Goal: Transaction & Acquisition: Purchase product/service

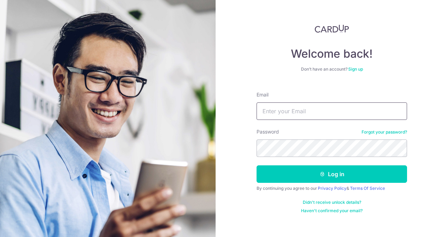
type input "[EMAIL_ADDRESS][DOMAIN_NAME]"
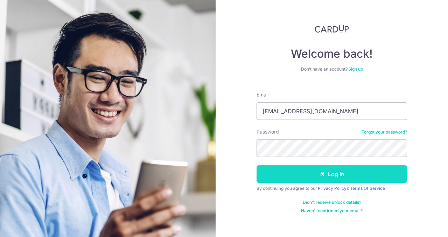
click at [335, 176] on button "Log in" at bounding box center [332, 175] width 151 height 18
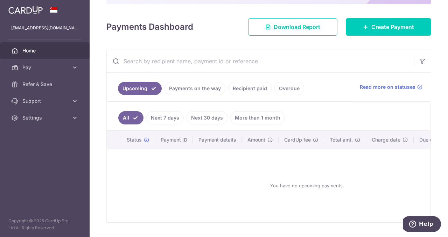
scroll to position [53, 0]
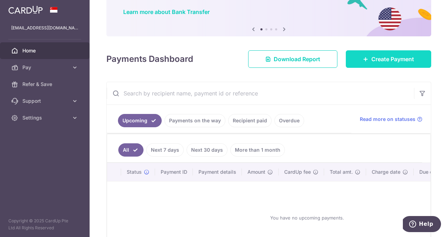
click at [366, 59] on link "Create Payment" at bounding box center [388, 59] width 85 height 18
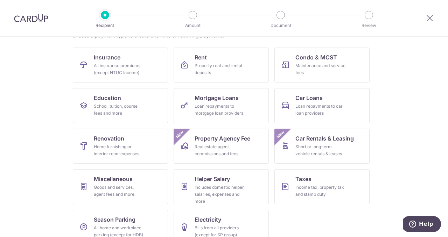
scroll to position [76, 0]
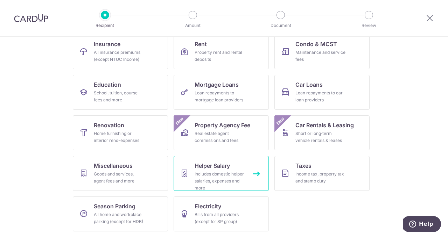
click at [227, 173] on div "Includes domestic helper salaries, expenses and more" at bounding box center [220, 181] width 50 height 21
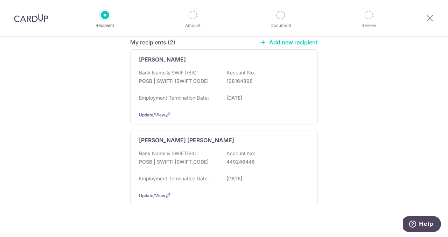
scroll to position [109, 0]
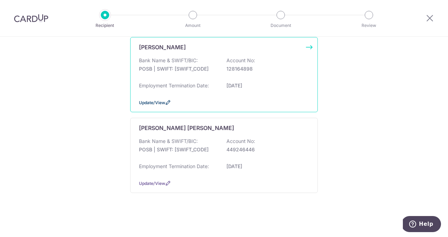
click at [151, 104] on span "Update/View" at bounding box center [152, 102] width 26 height 5
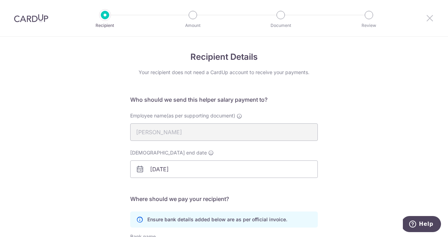
click at [430, 18] on icon at bounding box center [430, 18] width 8 height 9
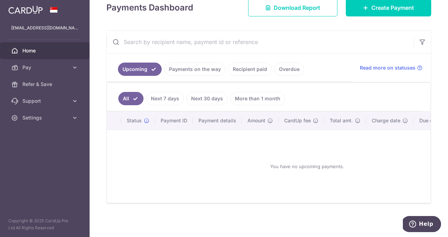
scroll to position [75, 0]
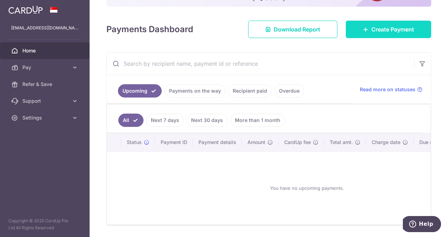
click at [384, 30] on span "Create Payment" at bounding box center [393, 29] width 43 height 8
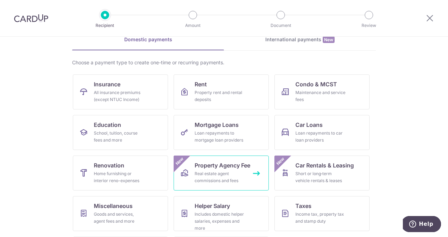
scroll to position [70, 0]
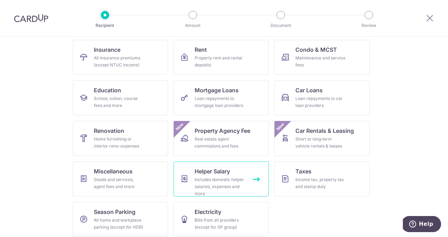
click at [228, 175] on span "Helper Salary" at bounding box center [212, 171] width 35 height 8
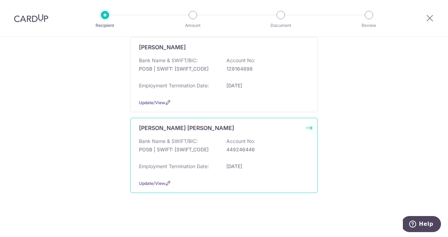
click at [267, 157] on div "Bank Name & SWIFT/BIC: POSB | SWIFT: DBSSSGSGXXX Account No: 449246446" at bounding box center [224, 149] width 170 height 22
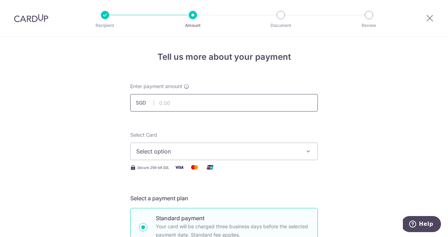
click at [240, 108] on input "text" at bounding box center [224, 103] width 188 height 18
type input "995.00"
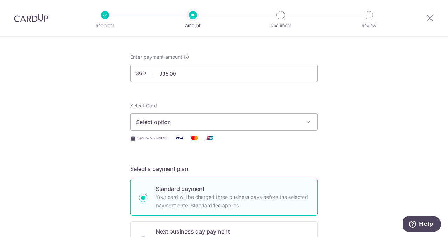
scroll to position [39, 0]
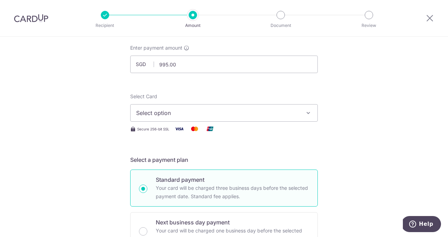
click at [288, 117] on button "Select option" at bounding box center [224, 113] width 188 height 18
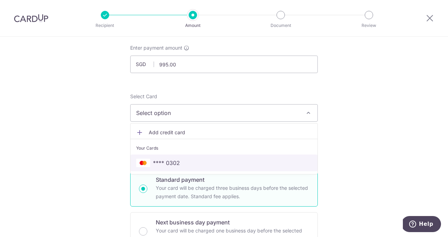
click at [271, 163] on span "**** 0302" at bounding box center [224, 163] width 176 height 8
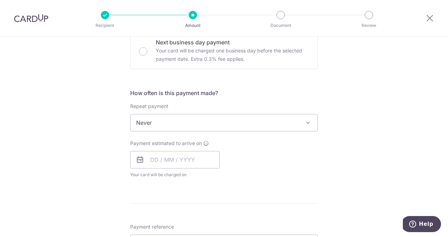
scroll to position [220, 0]
click at [304, 121] on span at bounding box center [308, 122] width 8 height 8
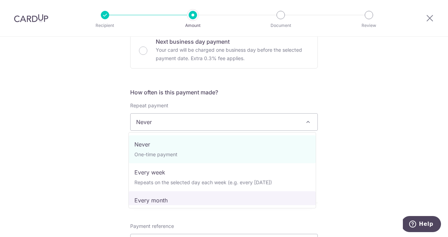
select select "3"
type input "28/07/2026"
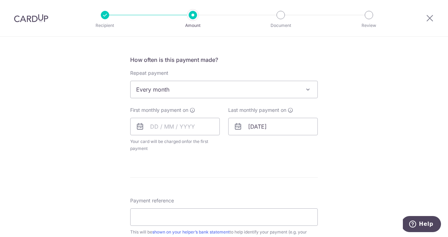
scroll to position [254, 0]
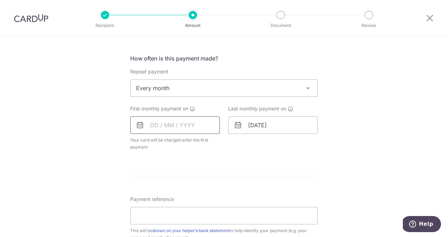
click at [160, 126] on input "text" at bounding box center [175, 126] width 90 height 18
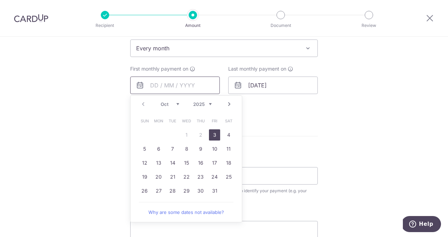
scroll to position [294, 0]
click at [159, 152] on link "6" at bounding box center [158, 148] width 11 height 11
type input "[DATE]"
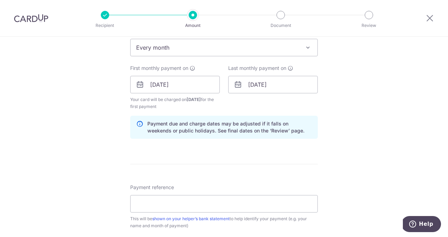
click at [159, 152] on form "Enter payment amount SGD 995.00 995.00 Select Card **** 0302 Add credit card Yo…" at bounding box center [224, 84] width 188 height 590
click at [293, 88] on input "28/07/2026" at bounding box center [273, 85] width 90 height 18
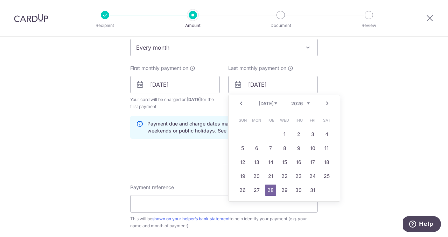
click at [273, 104] on select "Jan Feb Mar Apr May Jun [DATE] Aug Sep Oct Nov Dec" at bounding box center [268, 104] width 19 height 6
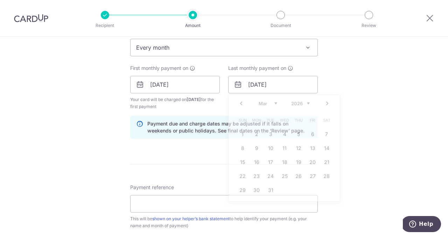
click at [353, 122] on div "Tell us more about your payment Enter payment amount SGD 995.00 995.00 Select C…" at bounding box center [224, 77] width 448 height 669
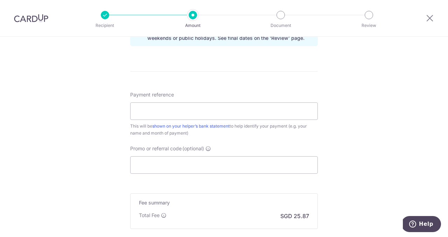
scroll to position [418, 0]
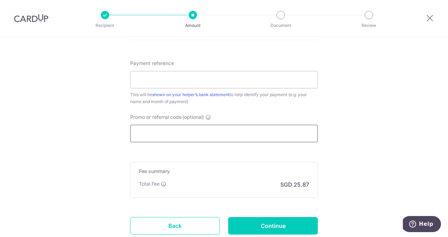
click at [206, 128] on input "Promo or referral code (optional)" at bounding box center [224, 134] width 188 height 18
paste input "3HOME25R"
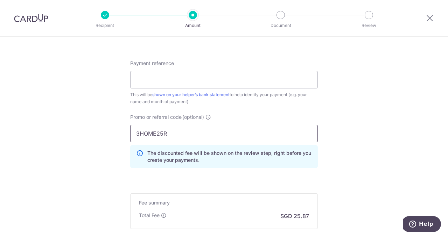
type input "3HOME25R"
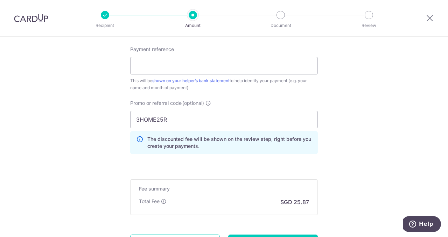
scroll to position [433, 0]
click at [271, 68] on input "Payment reference" at bounding box center [224, 66] width 188 height 18
click at [289, 67] on input "Payment reference" at bounding box center [224, 66] width 188 height 18
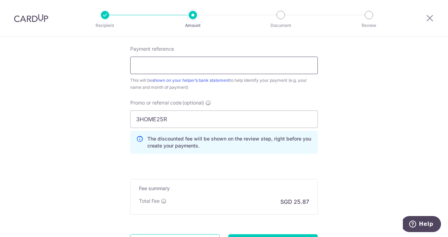
click at [249, 70] on input "Payment reference" at bounding box center [224, 66] width 188 height 18
click at [207, 65] on input "Sep" at bounding box center [224, 66] width 188 height 18
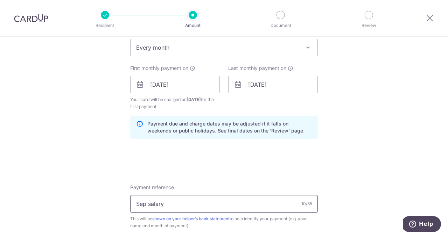
scroll to position [279, 0]
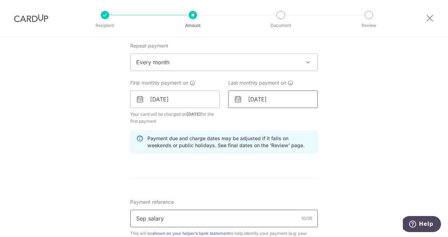
type input "Sep salary"
click at [292, 101] on input "[DATE]" at bounding box center [273, 100] width 90 height 18
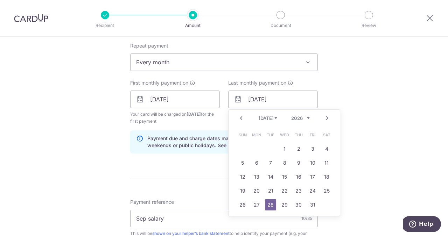
click at [273, 119] on select "Jan Feb Mar Apr May Jun Jul Aug Sep Oct Nov Dec" at bounding box center [268, 119] width 19 height 6
click at [271, 119] on select "Jan Feb Mar Apr May Jun Jul Aug Sep Oct Nov Dec" at bounding box center [268, 119] width 19 height 6
click at [306, 118] on select "2025 2026 2027 2028 2029 2030 2031 2032 2033 2034 2035" at bounding box center [300, 119] width 19 height 6
click at [273, 119] on select "Oct Nov Dec" at bounding box center [268, 119] width 19 height 6
click at [314, 150] on link "5" at bounding box center [312, 149] width 11 height 11
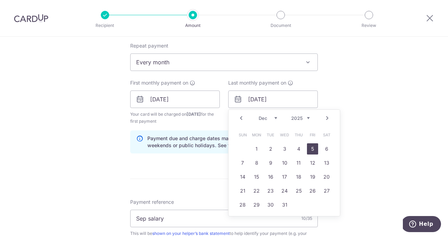
type input "05/12/2025"
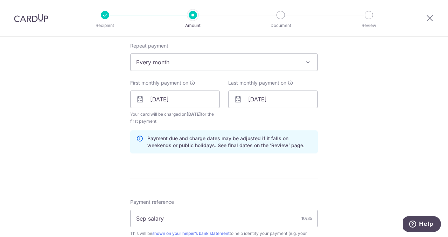
click at [357, 153] on div "Tell us more about your payment Enter payment amount SGD 995.00 995.00 Select C…" at bounding box center [224, 107] width 448 height 701
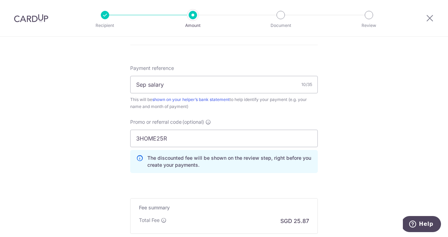
scroll to position [416, 0]
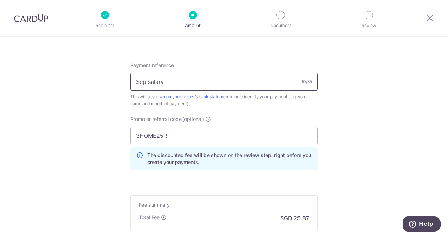
click at [143, 82] on input "Sep salary" at bounding box center [224, 82] width 188 height 18
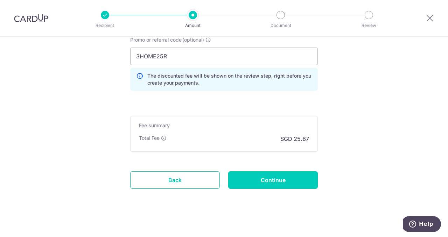
scroll to position [500, 0]
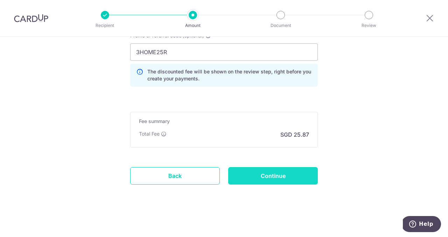
type input "Monthly Salary"
click at [286, 175] on input "Continue" at bounding box center [273, 176] width 90 height 18
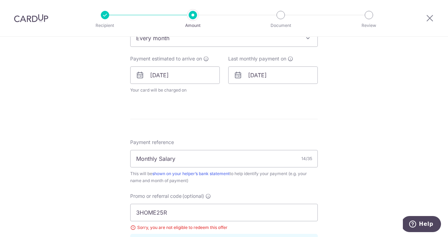
scroll to position [304, 0]
click at [295, 70] on input "[DATE]" at bounding box center [273, 75] width 90 height 18
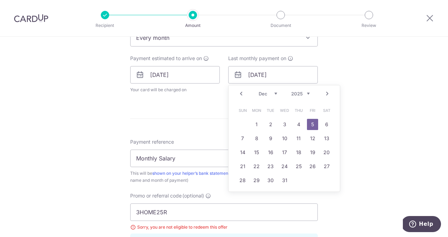
click at [264, 95] on select "Oct Nov Dec" at bounding box center [268, 94] width 19 height 6
click at [295, 95] on select "2025 2026 2027 2028 2029 2030 2031 2032 2033 2034 2035" at bounding box center [300, 94] width 19 height 6
click at [274, 94] on select "Jan Feb Mar Apr May Jun [DATE] Aug Sep Oct Nov Dec" at bounding box center [268, 94] width 19 height 6
click at [313, 126] on link "6" at bounding box center [312, 124] width 11 height 11
type input "[DATE]"
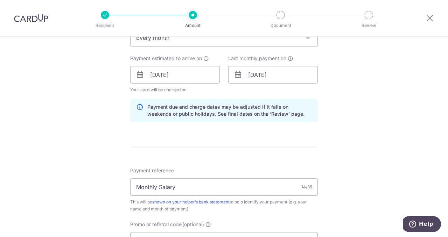
click at [354, 137] on div "Tell us more about your payment Enter payment amount SGD 995.00 995.00 Select C…" at bounding box center [224, 85] width 448 height 704
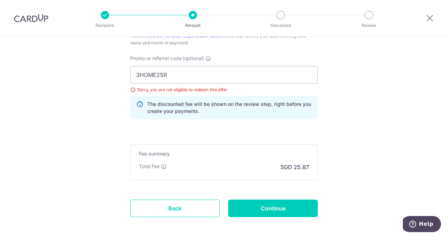
scroll to position [503, 0]
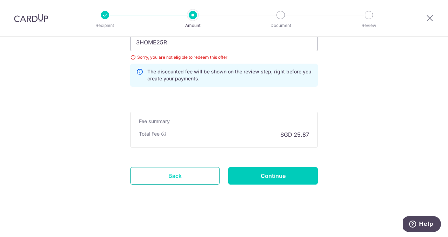
click at [202, 176] on link "Back" at bounding box center [175, 176] width 90 height 18
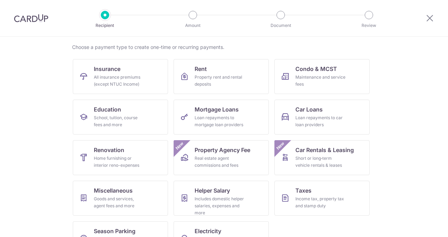
scroll to position [76, 0]
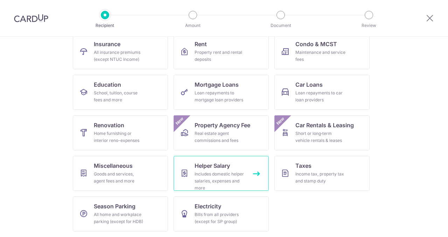
click at [238, 176] on div "Includes domestic helper salaries, expenses and more" at bounding box center [220, 181] width 50 height 21
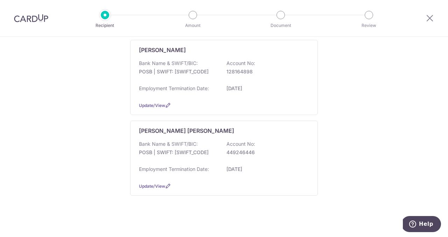
scroll to position [109, 0]
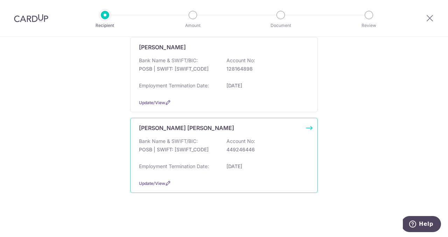
click at [271, 152] on p "449246446" at bounding box center [266, 149] width 78 height 7
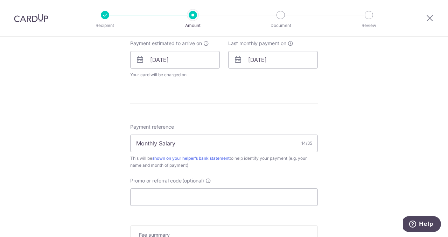
scroll to position [320, 0]
click at [288, 63] on input "[DATE]" at bounding box center [273, 59] width 90 height 18
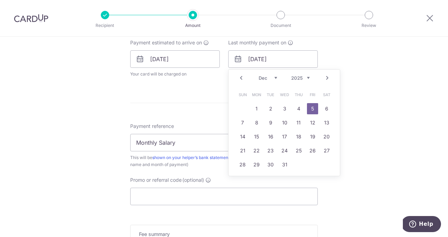
click at [264, 77] on select "Oct Nov Dec" at bounding box center [268, 78] width 19 height 6
click at [303, 78] on select "2025 2026 2027 2028 2029 2030 2031 2032 2033 2034 2035" at bounding box center [300, 78] width 19 height 6
click at [273, 79] on select "Jan Feb Mar Apr May Jun Jul Aug Sep Oct Nov Dec" at bounding box center [268, 78] width 19 height 6
click at [310, 112] on link "6" at bounding box center [312, 108] width 11 height 11
type input "06/03/2026"
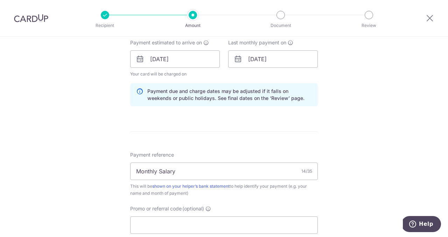
click at [367, 136] on div "Tell us more about your payment Enter payment amount SGD 995.00 995.00 Select C…" at bounding box center [224, 48] width 448 height 662
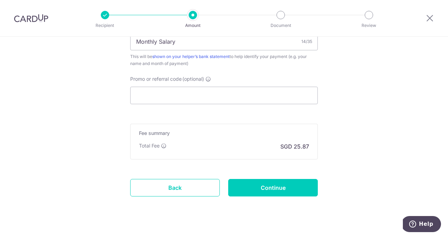
scroll to position [462, 0]
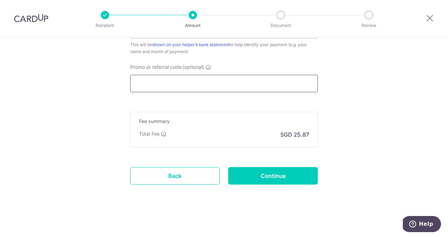
click at [240, 86] on input "Promo or referral code (optional)" at bounding box center [224, 84] width 188 height 18
paste input "3HOME25R"
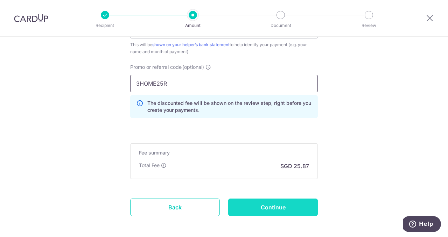
type input "3HOME25R"
click at [281, 209] on input "Continue" at bounding box center [273, 208] width 90 height 18
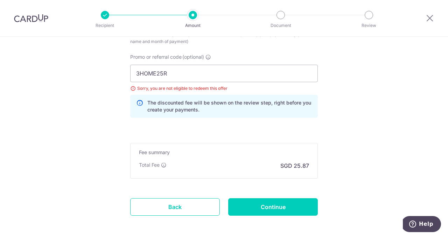
scroll to position [474, 0]
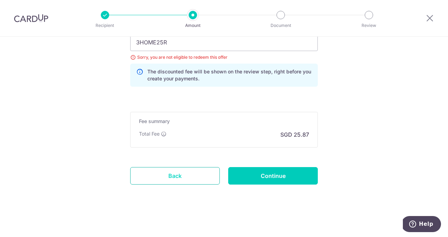
click at [205, 169] on link "Back" at bounding box center [175, 176] width 90 height 18
click at [181, 48] on input "3HOME25R" at bounding box center [224, 43] width 188 height 18
type input "3"
type input "GET225"
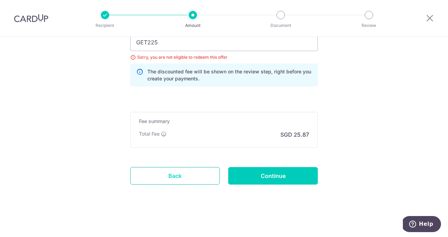
click at [189, 174] on link "Back" at bounding box center [175, 176] width 90 height 18
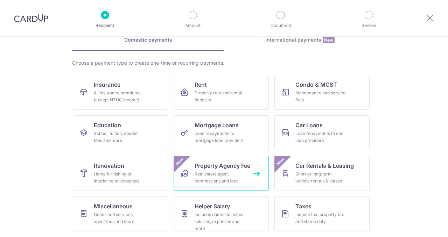
scroll to position [76, 0]
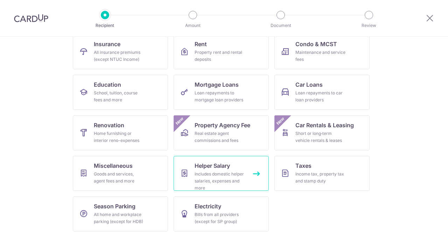
click at [220, 171] on link "Helper Salary Includes domestic helper salaries, expenses and more" at bounding box center [221, 173] width 95 height 35
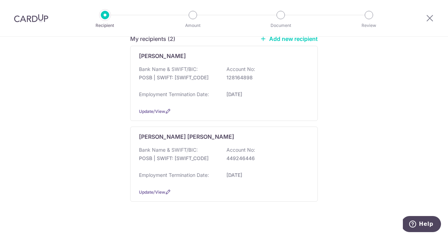
scroll to position [101, 0]
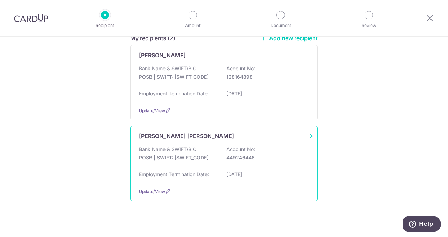
click at [283, 163] on div "Bank Name & SWIFT/BIC: POSB | SWIFT: [SWIFT_CODE] Account No: 449246446" at bounding box center [224, 157] width 170 height 22
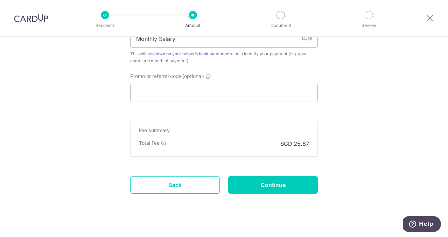
scroll to position [425, 0]
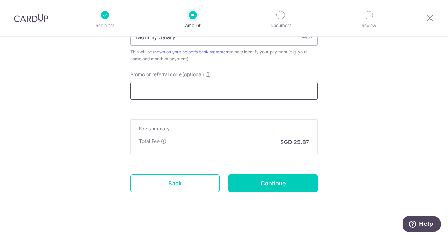
click at [230, 95] on input "Promo or referral code (optional)" at bounding box center [224, 91] width 188 height 18
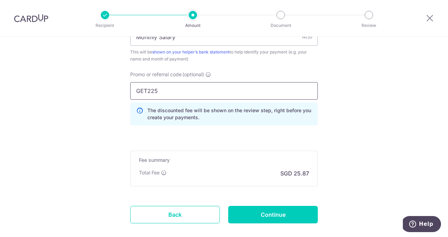
type input "GET225"
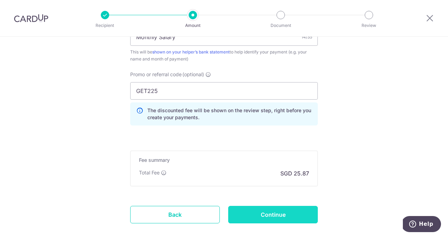
click at [274, 214] on input "Continue" at bounding box center [273, 215] width 90 height 18
